Goal: Task Accomplishment & Management: Manage account settings

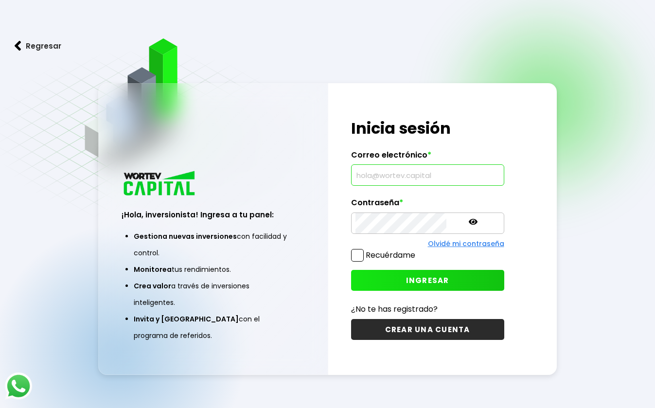
click at [393, 179] on input "text" at bounding box center [428, 175] width 144 height 20
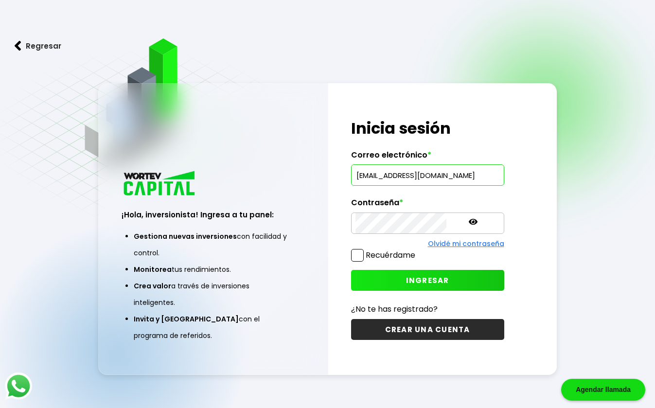
type input "[EMAIL_ADDRESS][DOMAIN_NAME]"
click at [420, 277] on span "INGRESAR" at bounding box center [427, 280] width 43 height 10
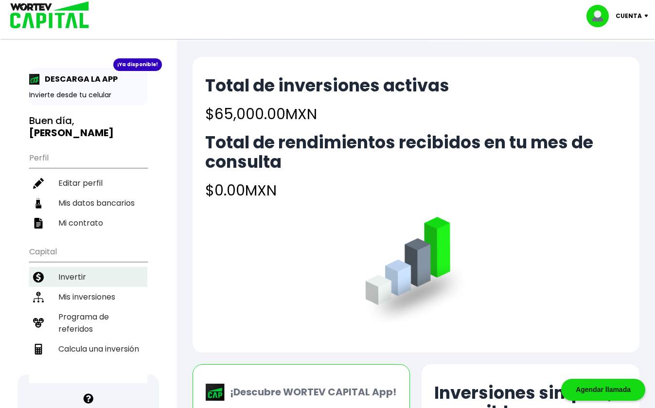
click at [79, 278] on li "Invertir" at bounding box center [88, 277] width 118 height 20
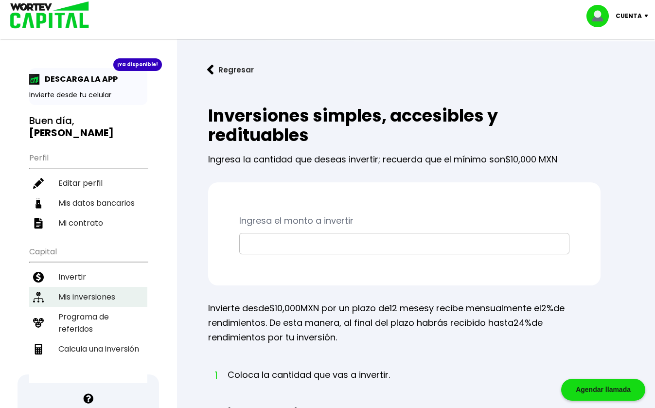
click at [79, 295] on li "Mis inversiones" at bounding box center [88, 297] width 118 height 20
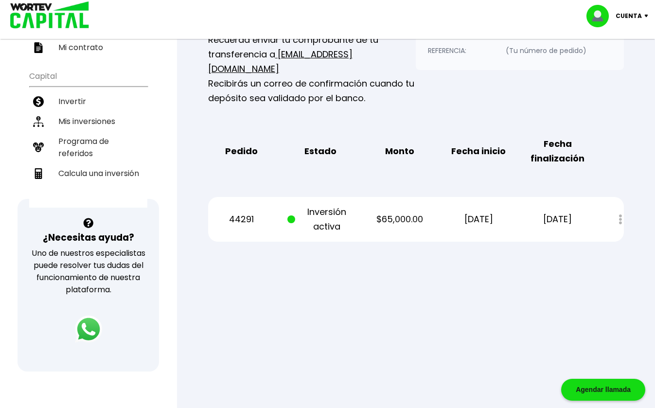
scroll to position [259, 0]
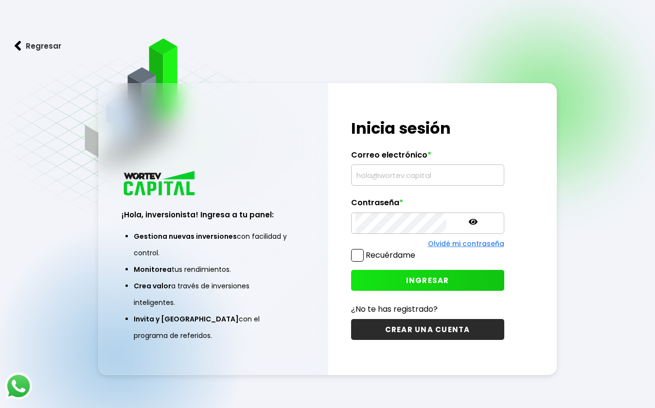
click at [409, 177] on input "text" at bounding box center [428, 175] width 144 height 20
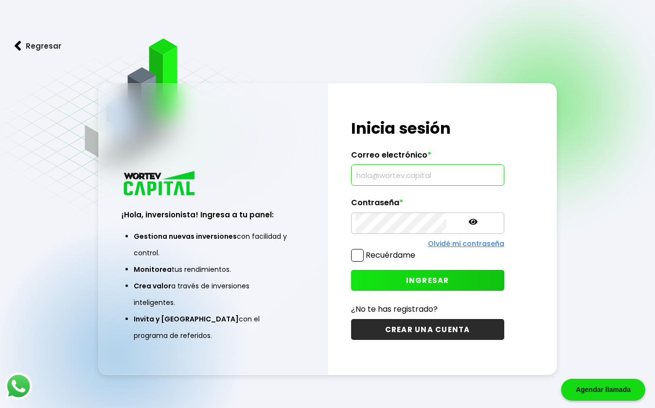
type input "9"
click at [381, 180] on input "fa" at bounding box center [428, 175] width 144 height 20
type input "f"
type input "francienfuegos@gmail.com"
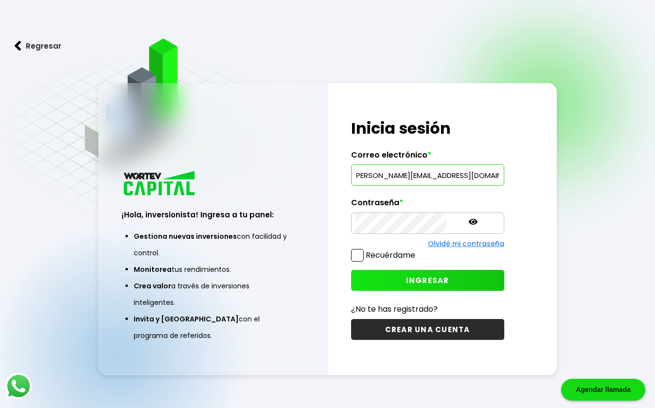
scroll to position [0, 0]
click at [411, 280] on span "INGRESAR" at bounding box center [427, 280] width 43 height 10
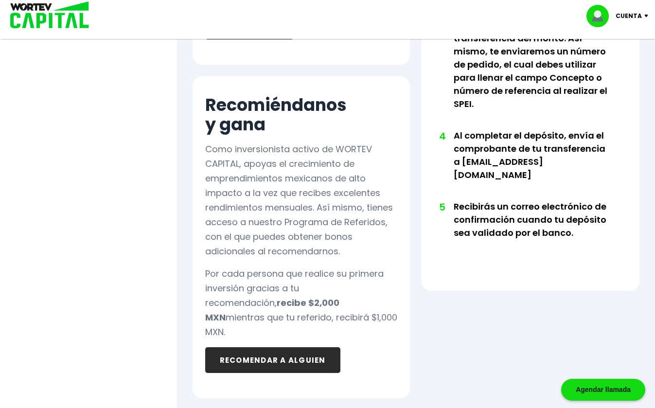
scroll to position [702, 0]
